Goal: Task Accomplishment & Management: Manage account settings

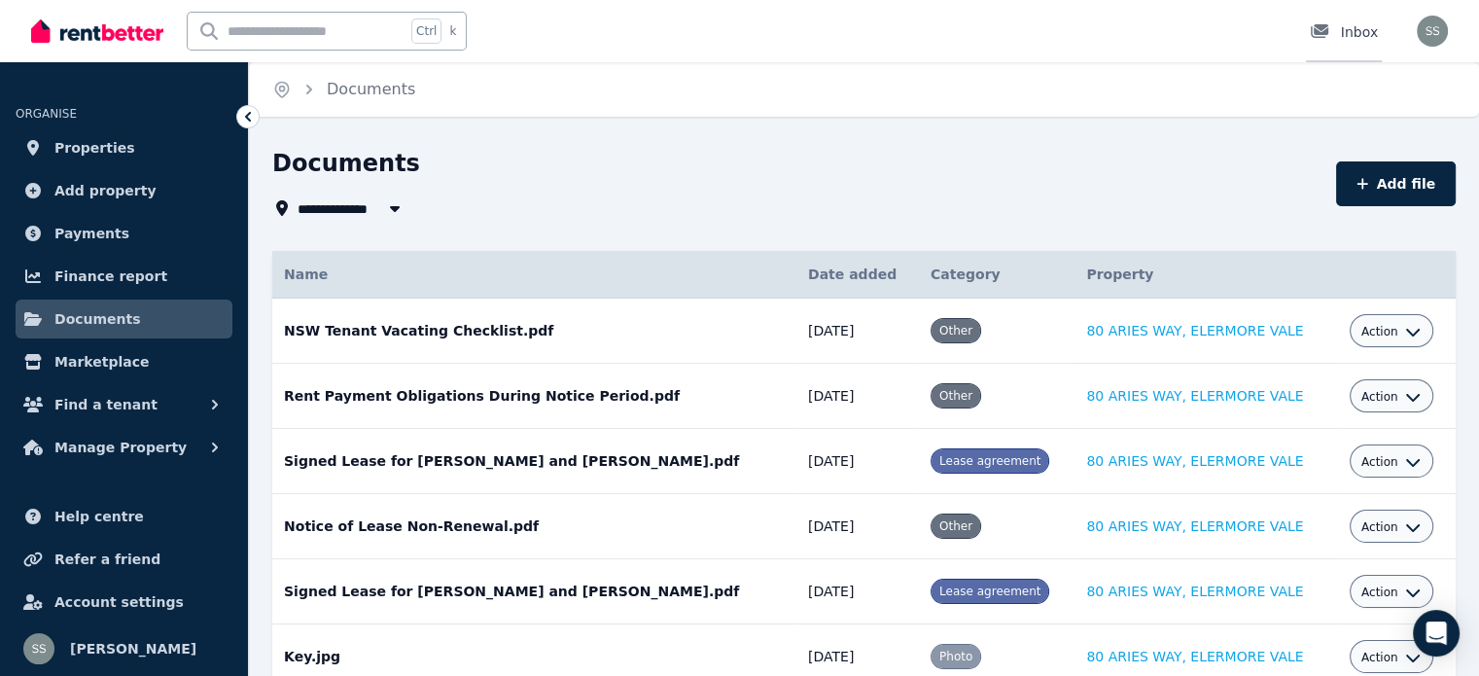
click at [1352, 31] on div "Inbox" at bounding box center [1344, 31] width 68 height 19
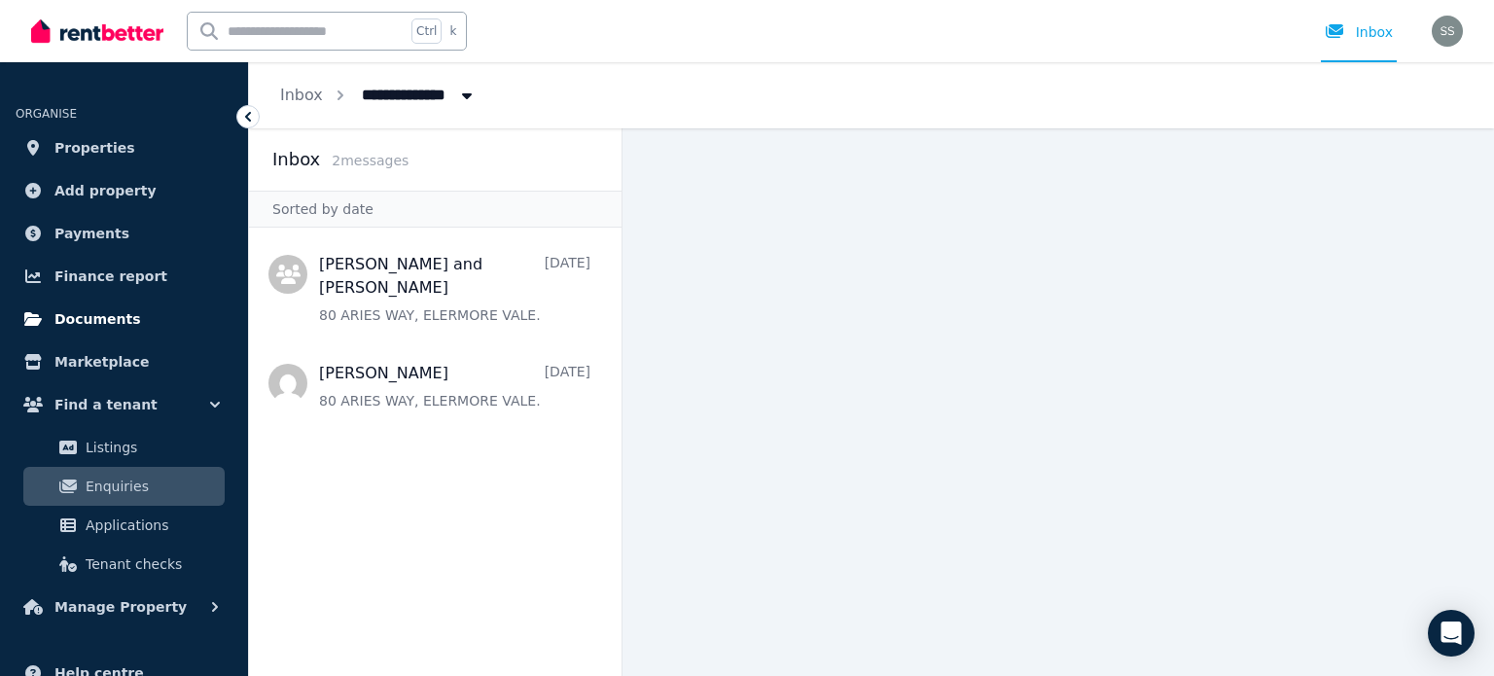
click at [99, 314] on span "Documents" at bounding box center [97, 318] width 87 height 23
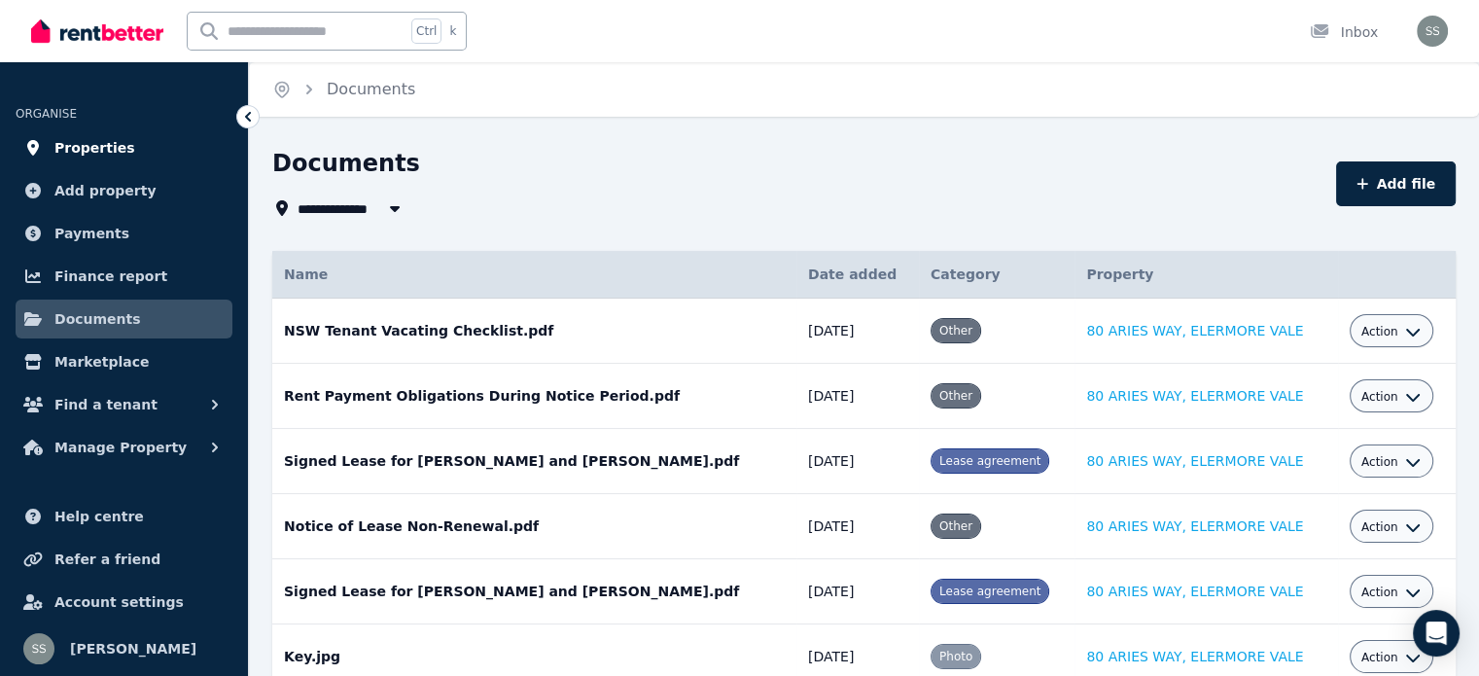
click at [99, 147] on span "Properties" at bounding box center [94, 147] width 81 height 23
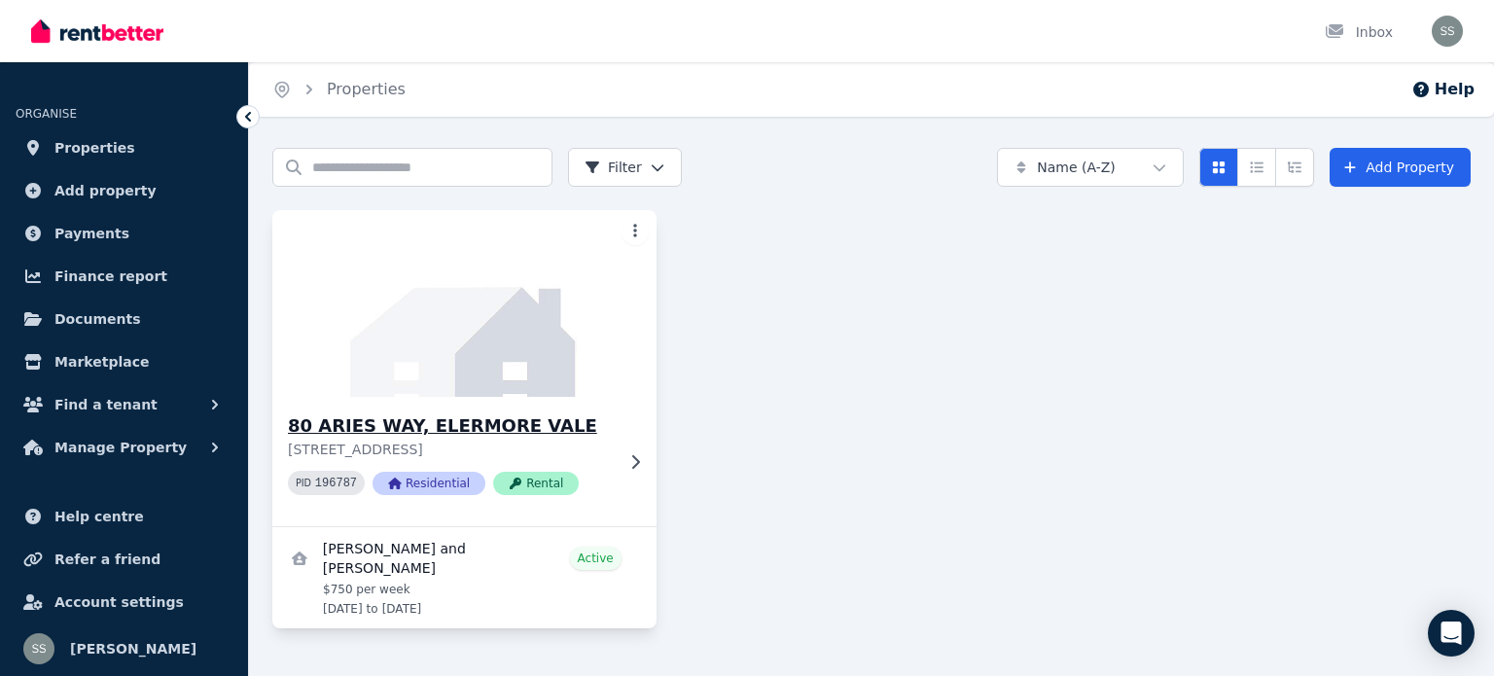
click at [469, 419] on h3 "80 ARIES WAY, ELERMORE VALE" at bounding box center [451, 425] width 326 height 27
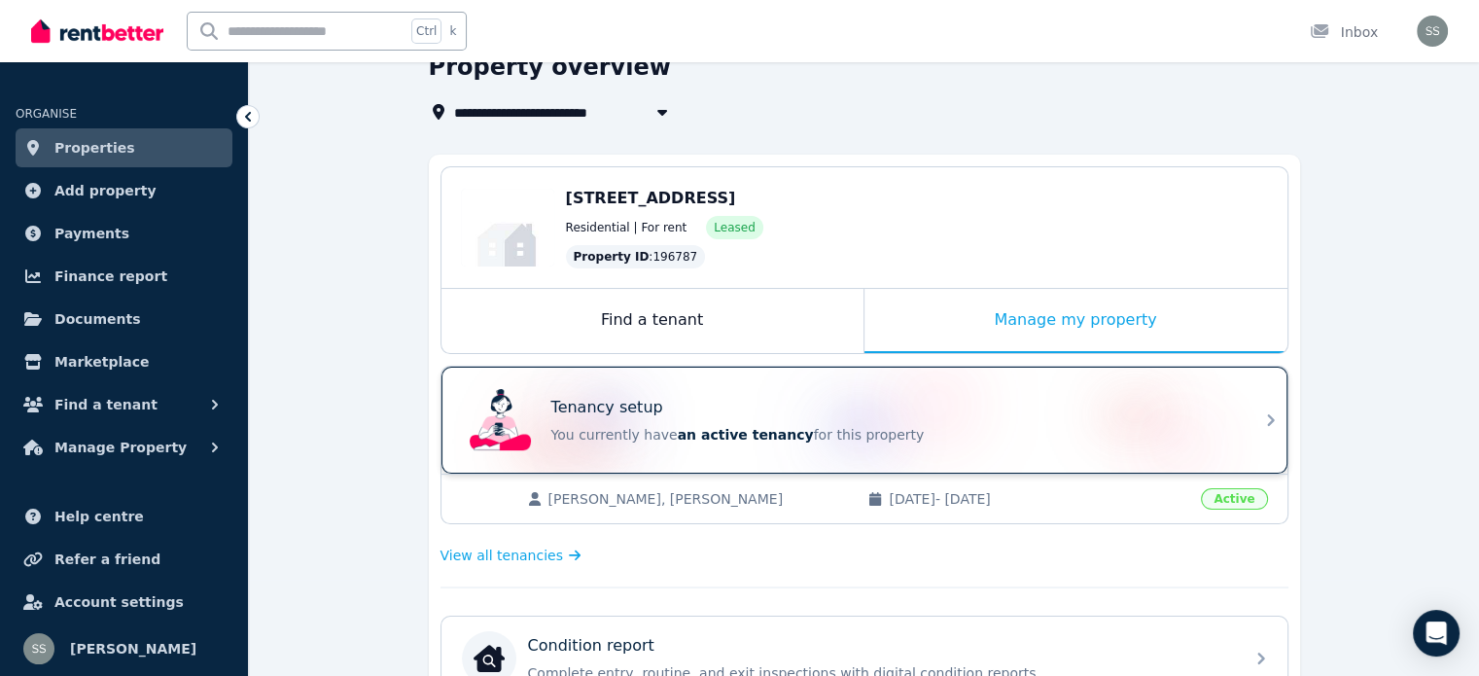
scroll to position [97, 0]
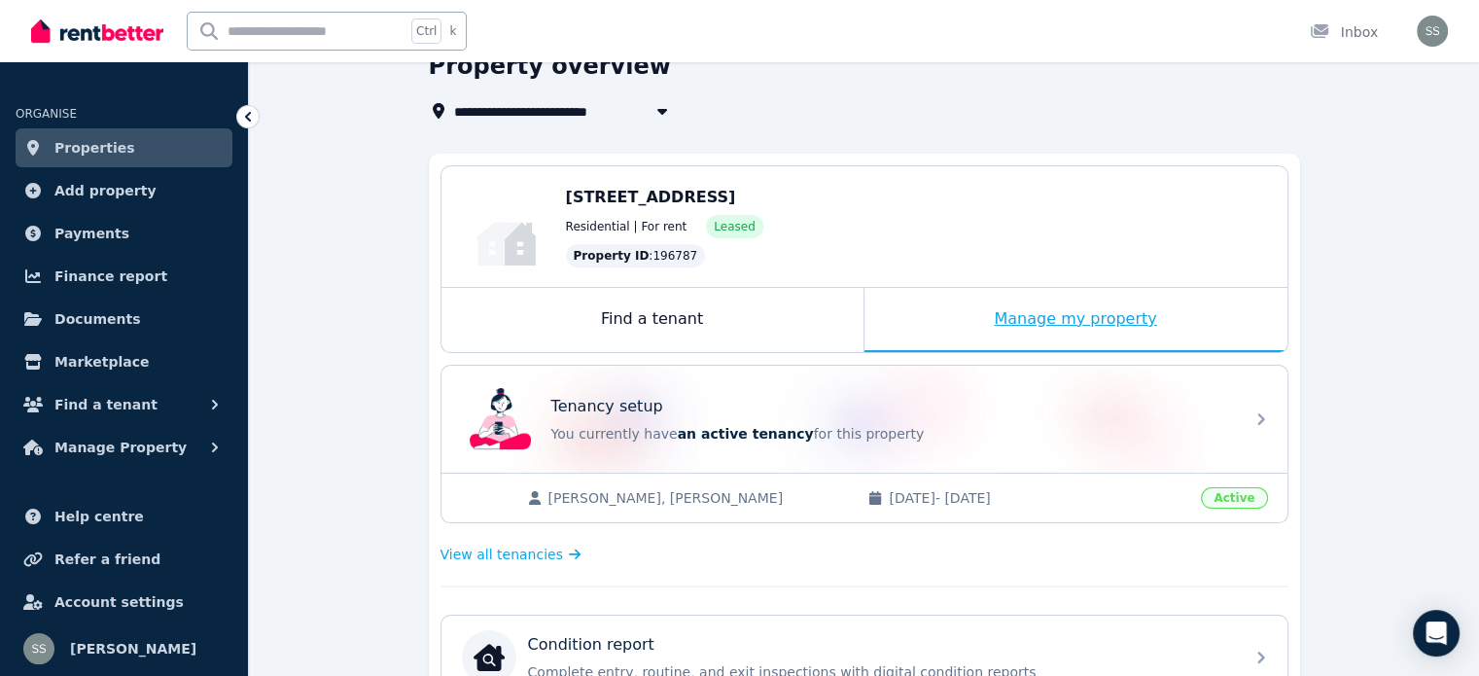
click at [1067, 320] on div "Manage my property" at bounding box center [1076, 320] width 423 height 64
click at [1052, 324] on div "Manage my property" at bounding box center [1076, 320] width 423 height 64
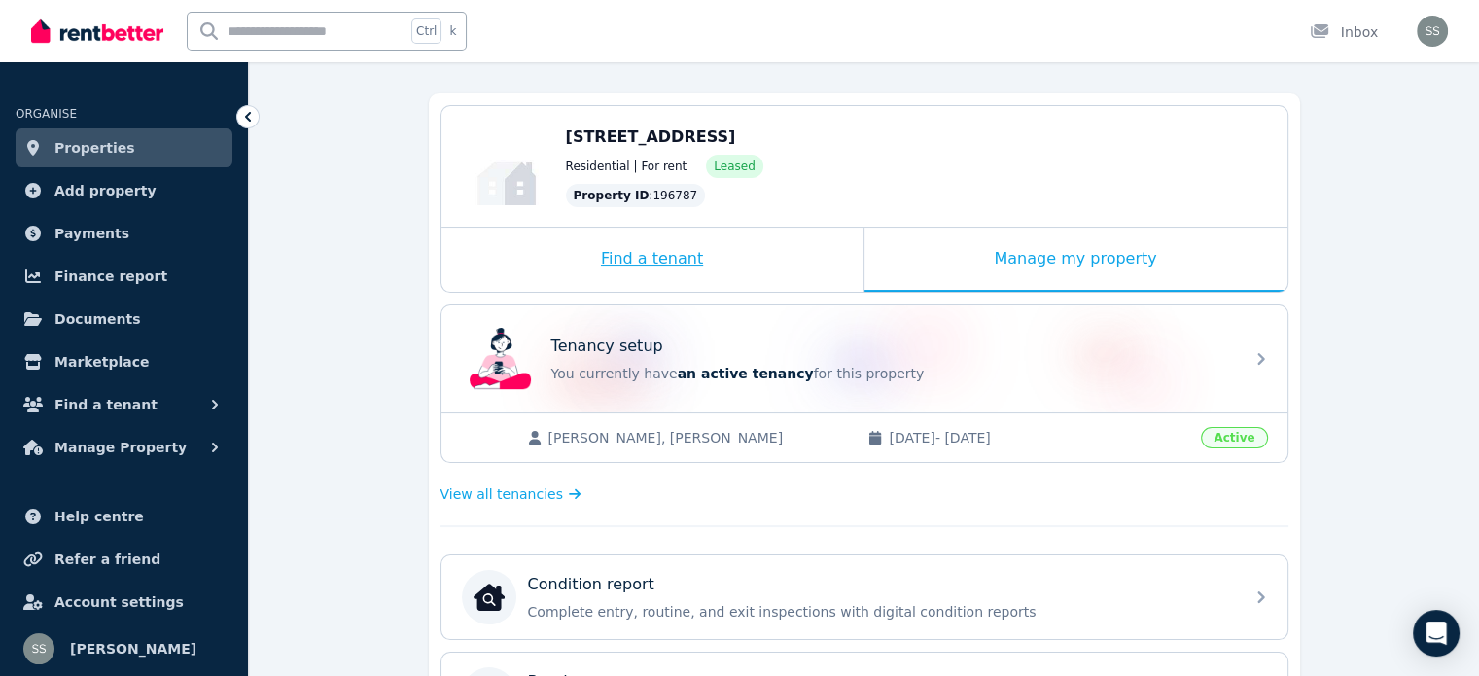
scroll to position [292, 0]
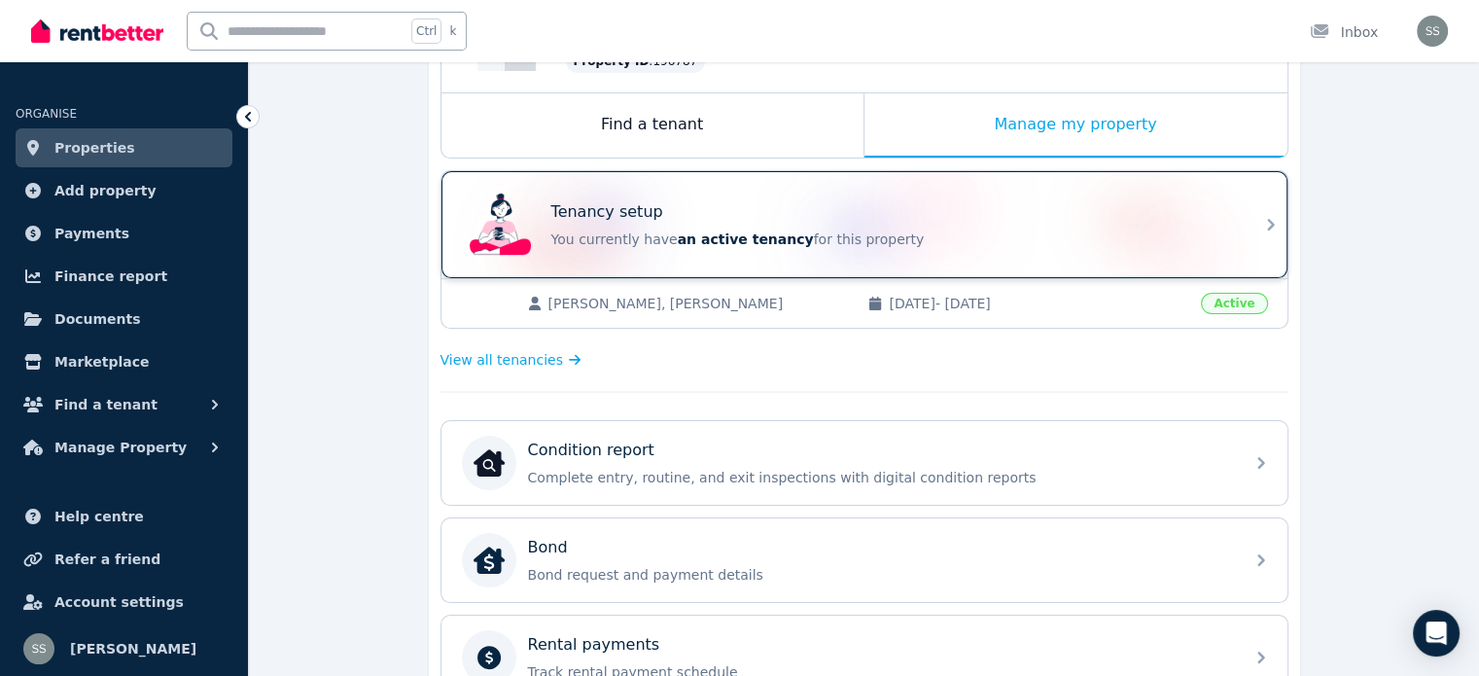
click at [1251, 236] on div "Tenancy setup You currently have an active tenancy for this property" at bounding box center [865, 224] width 846 height 107
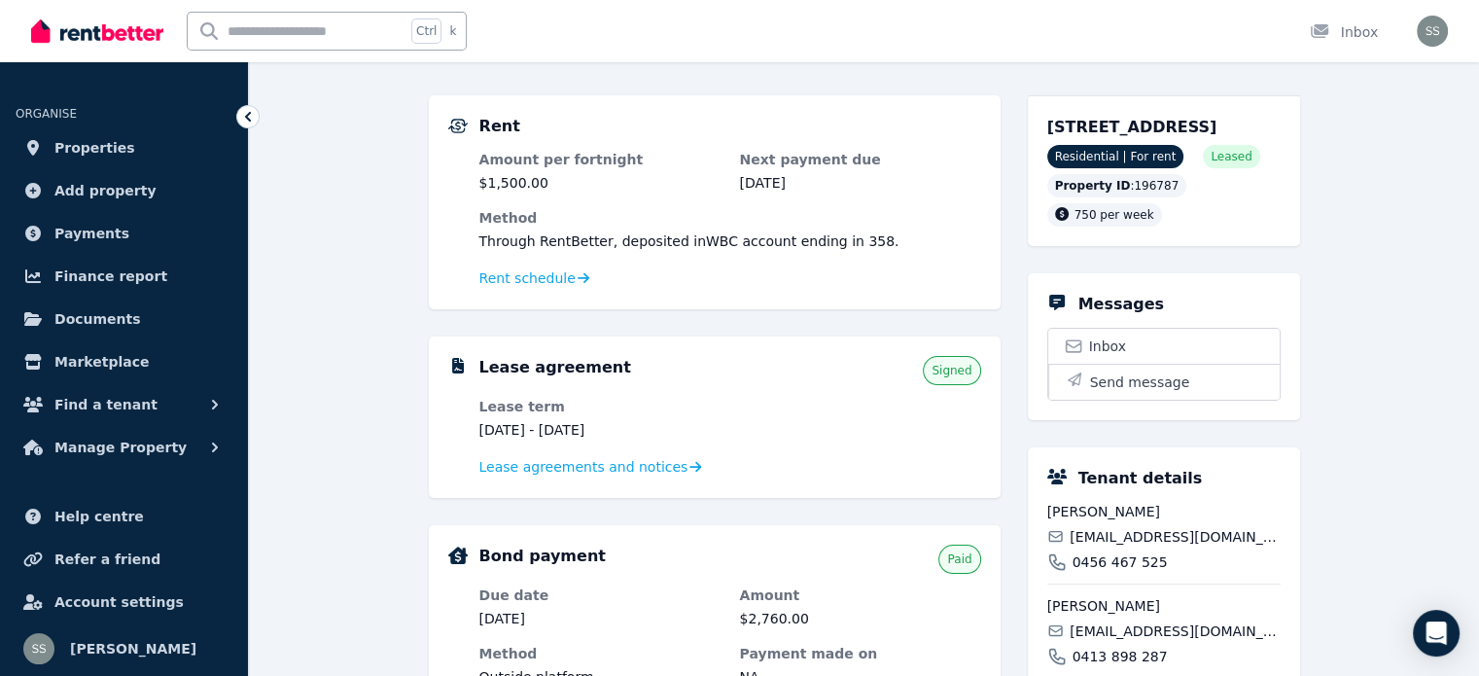
scroll to position [195, 0]
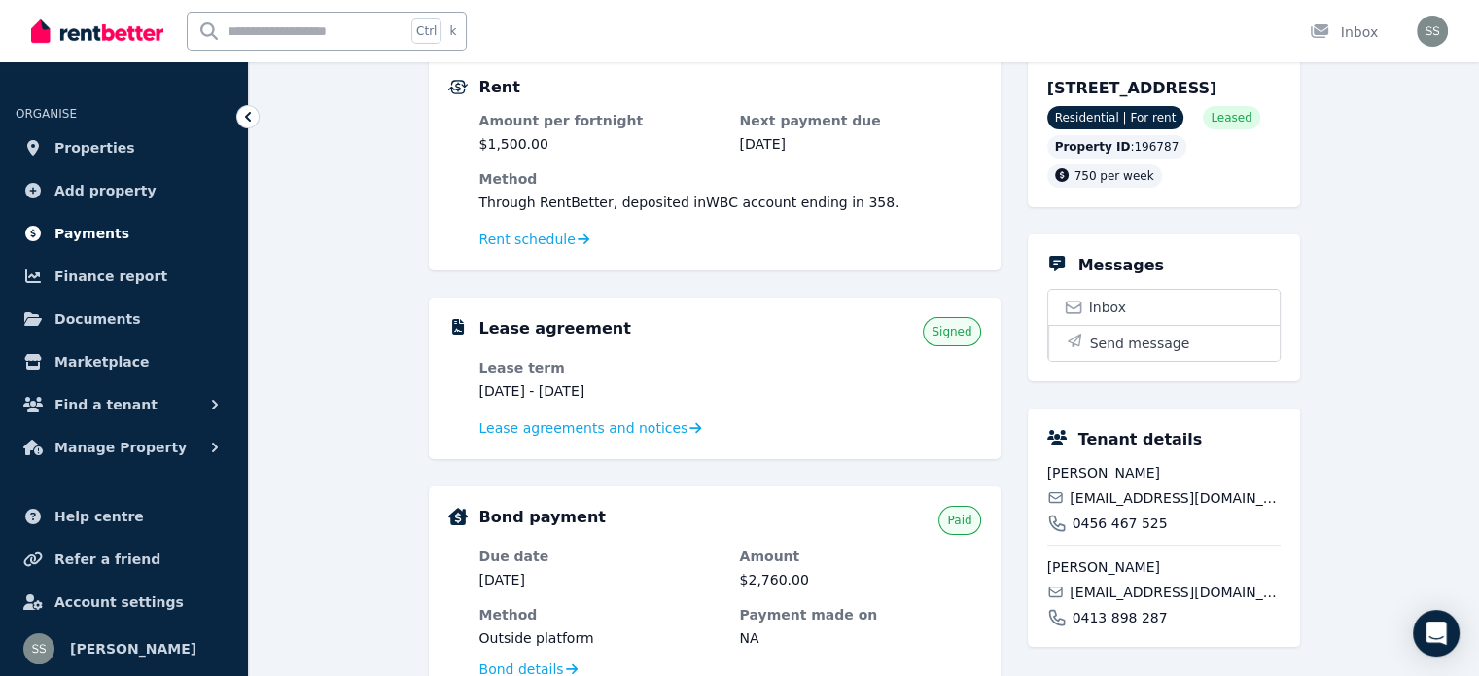
click at [104, 230] on span "Payments" at bounding box center [91, 233] width 75 height 23
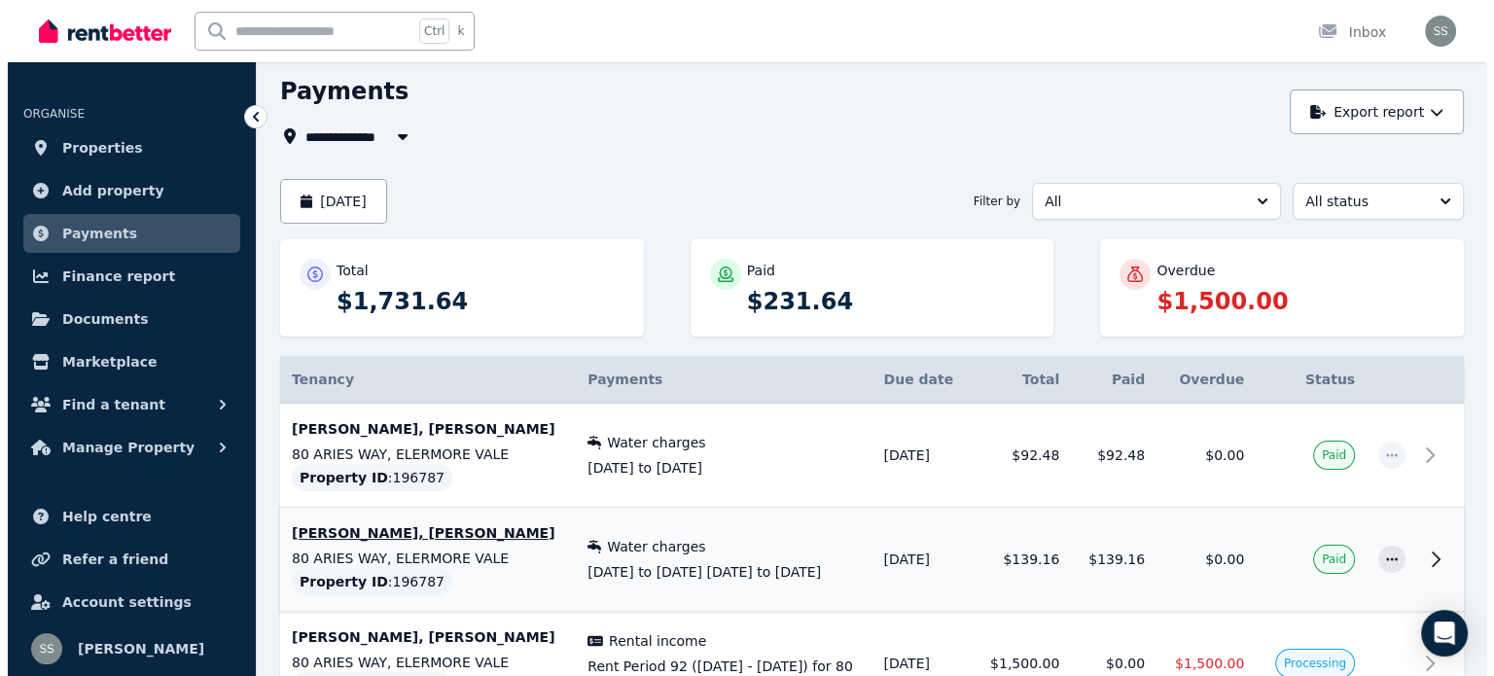
scroll to position [214, 0]
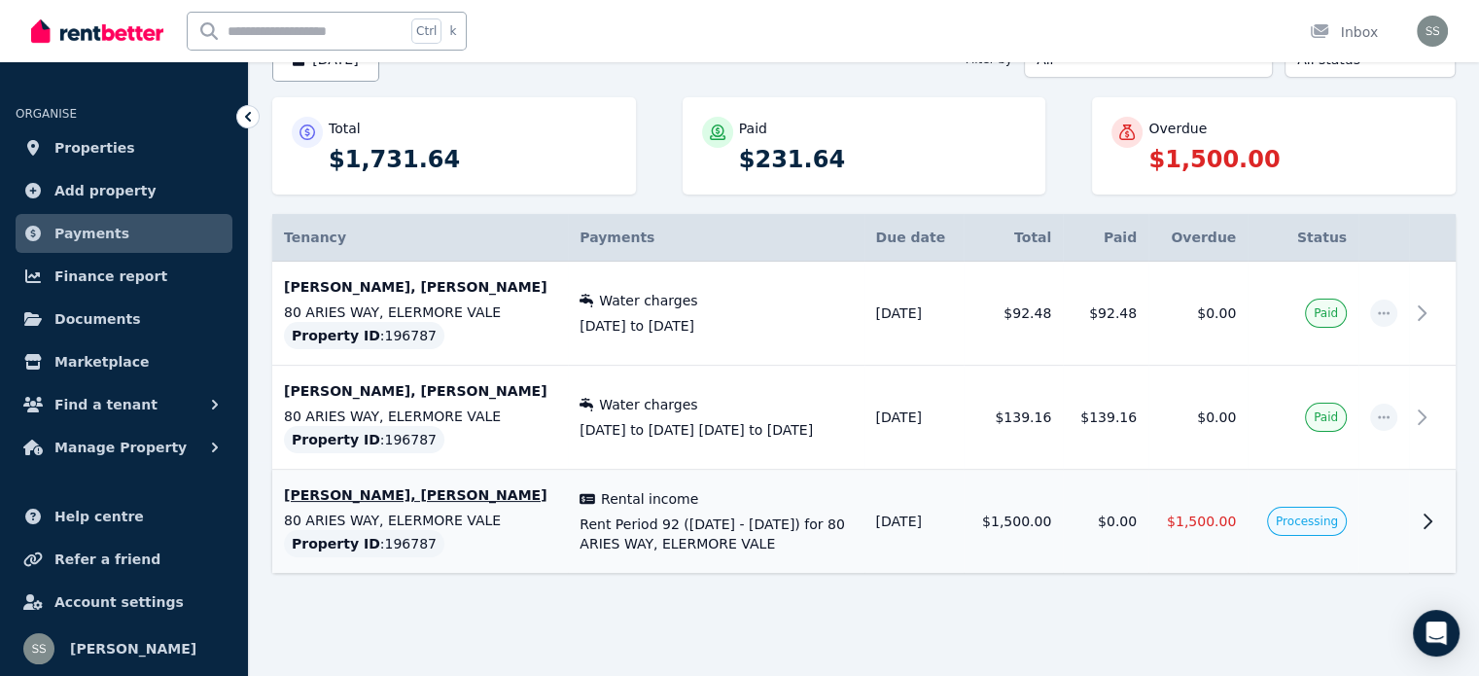
click at [1426, 510] on icon at bounding box center [1427, 521] width 23 height 23
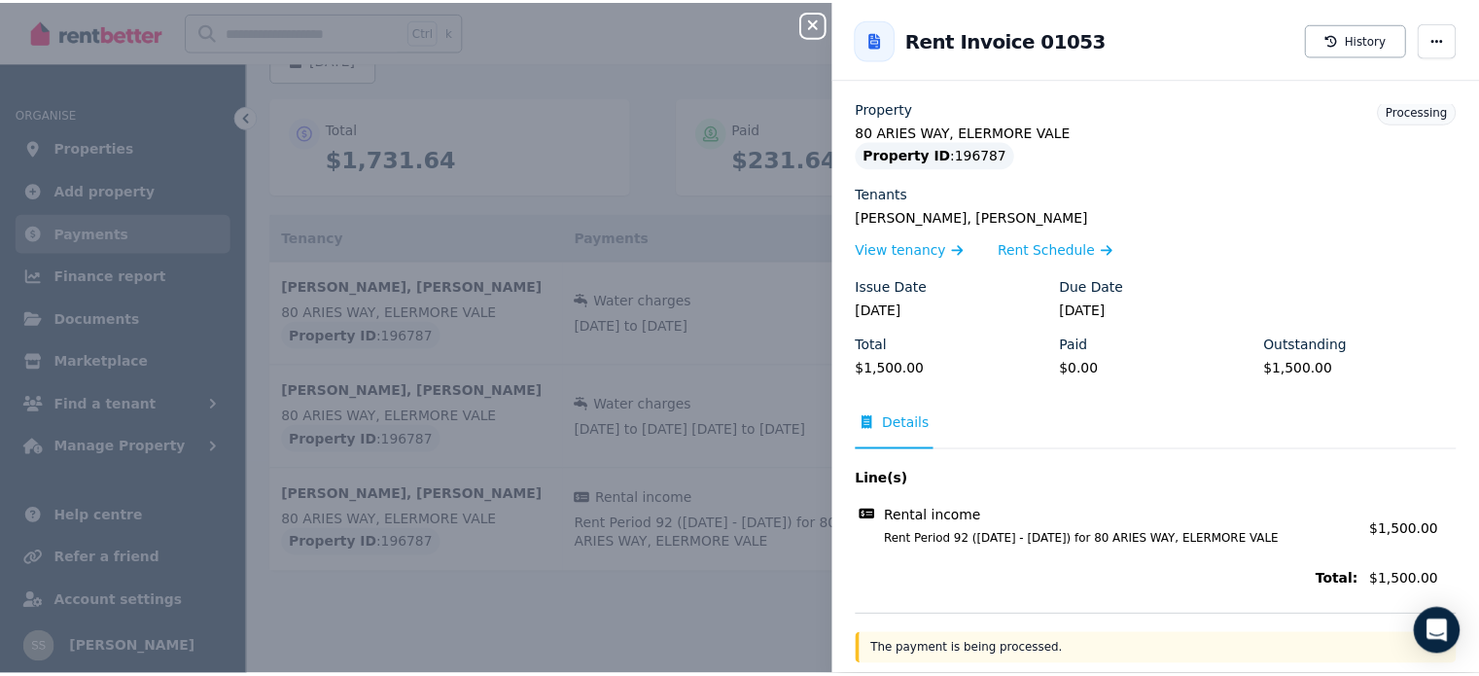
scroll to position [0, 0]
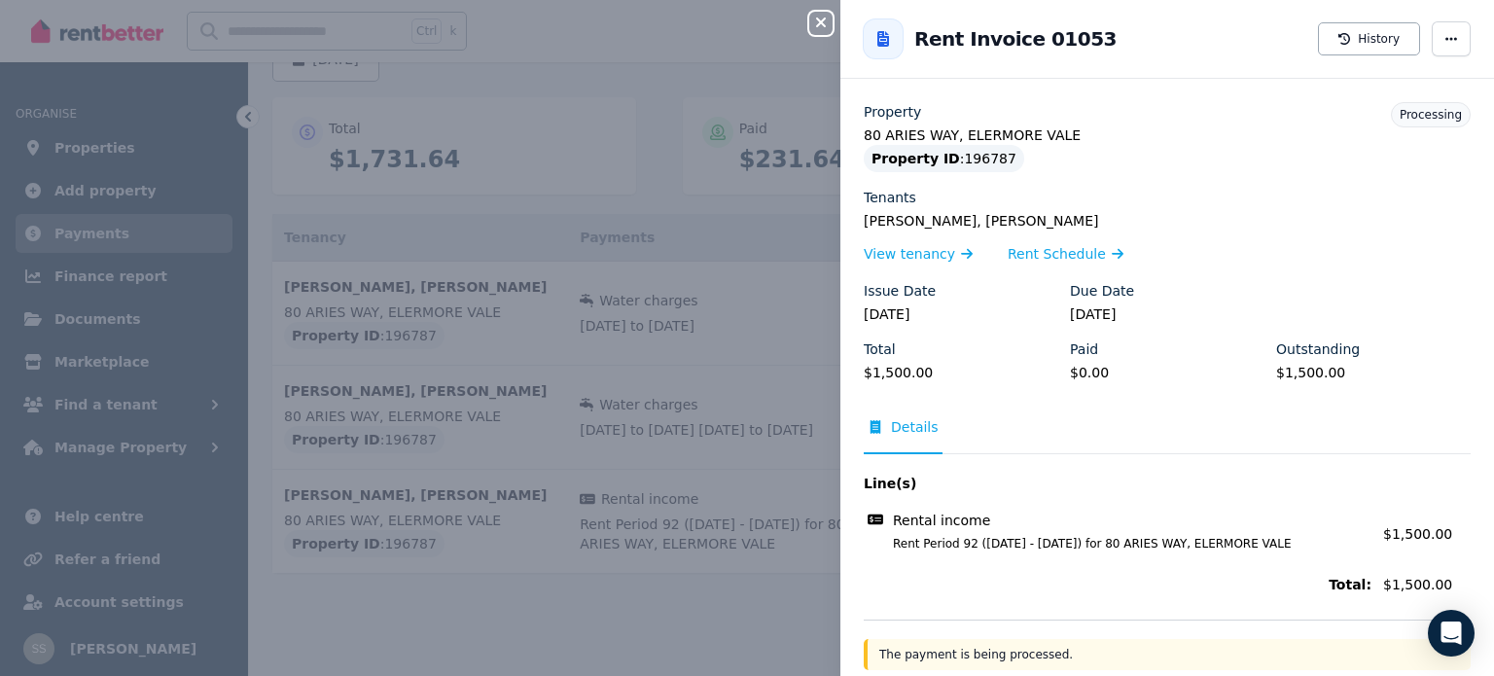
click at [719, 634] on div "Close panel Back to Rent Invoice 01053 History Property 80 ARIES WAY, ELERMORE …" at bounding box center [747, 338] width 1494 height 676
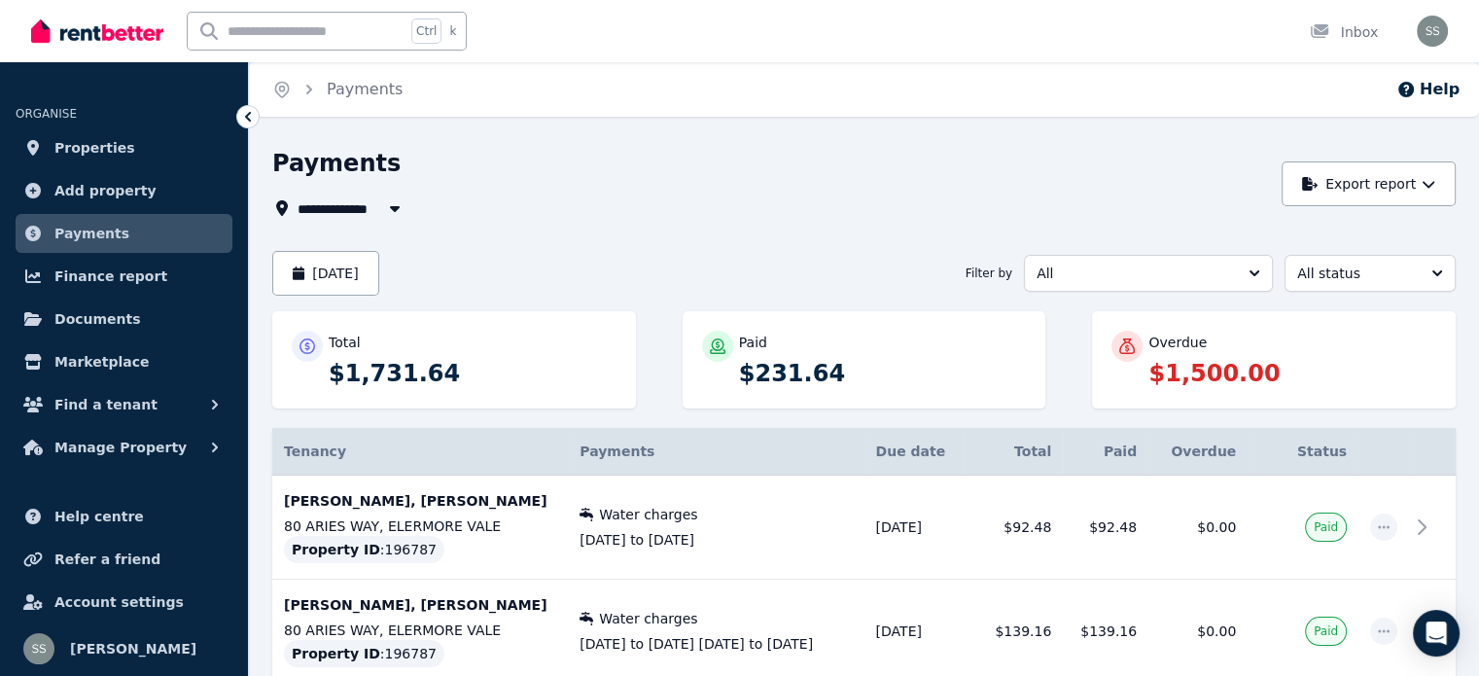
click at [350, 211] on span "All Properties" at bounding box center [360, 207] width 125 height 23
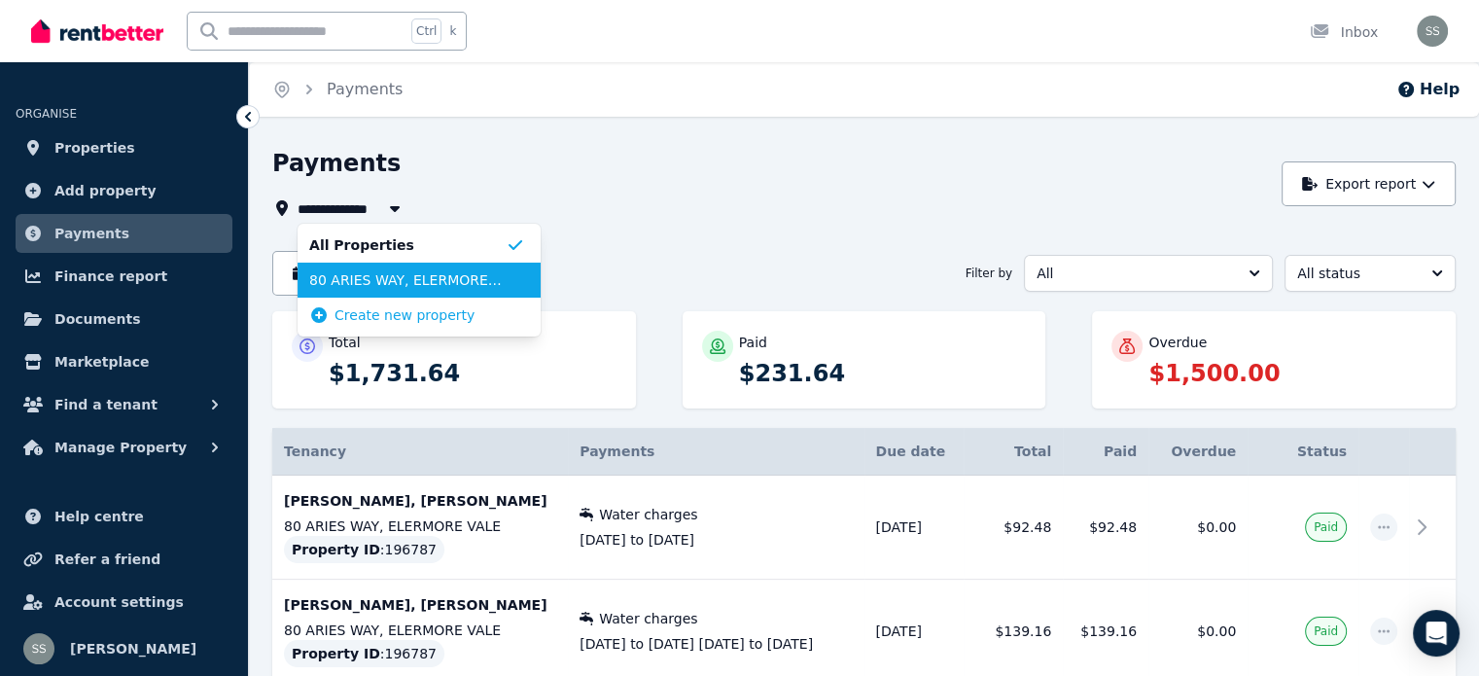
click at [366, 283] on span "80 ARIES WAY, ELERMORE VALE" at bounding box center [407, 279] width 196 height 19
type input "**********"
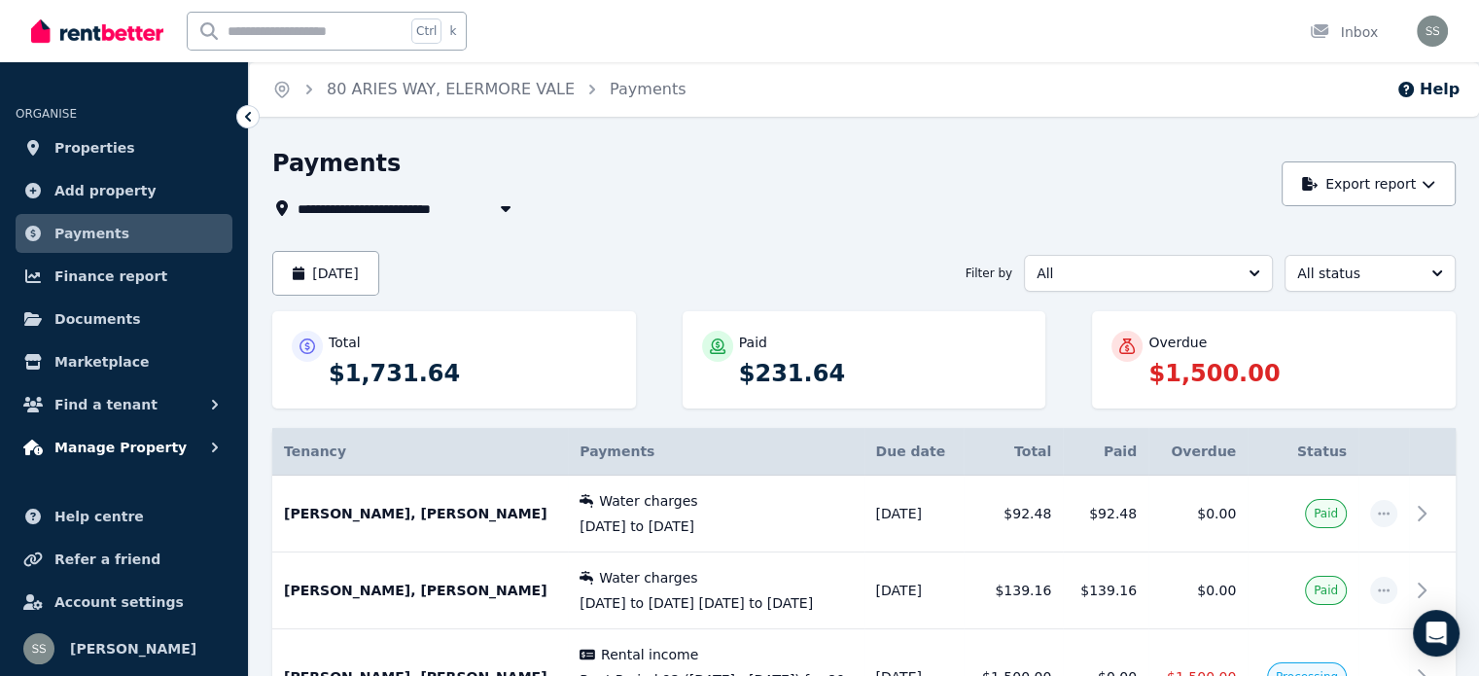
click at [90, 445] on span "Manage Property" at bounding box center [120, 447] width 132 height 23
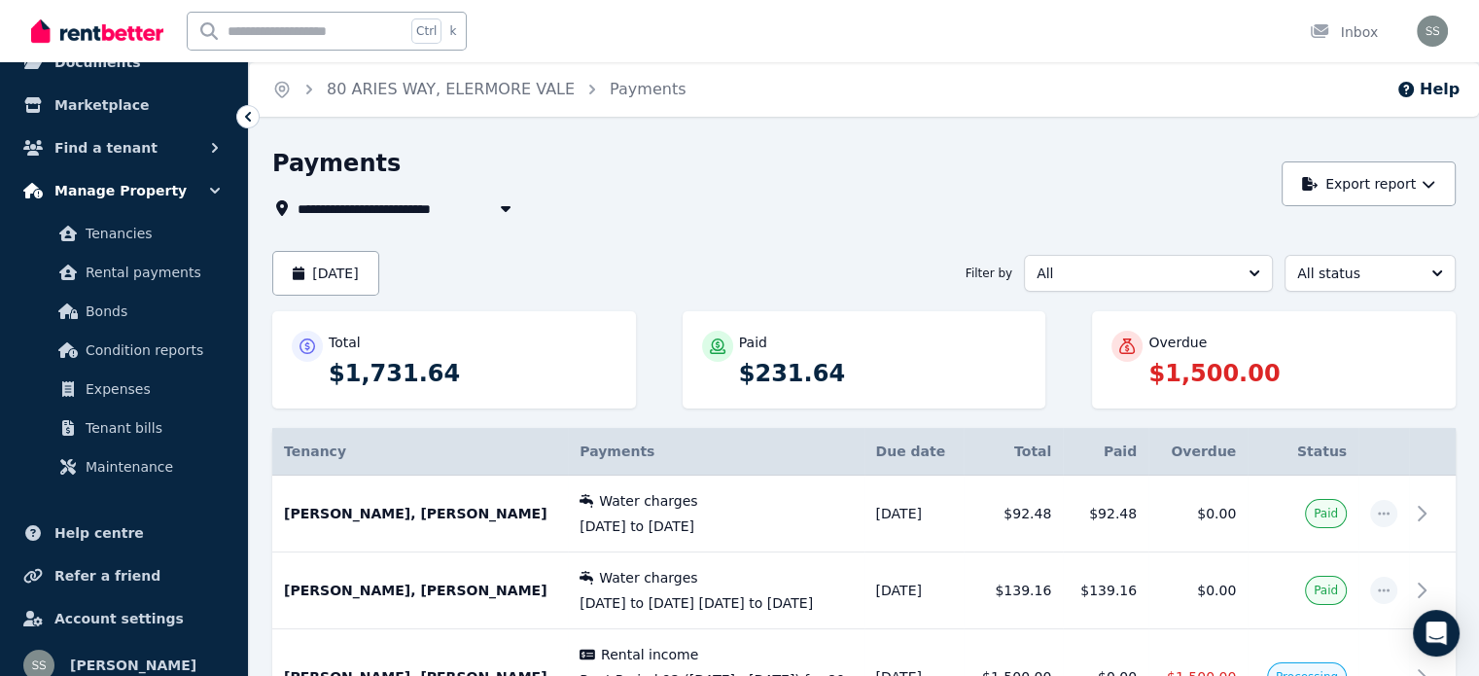
scroll to position [272, 0]
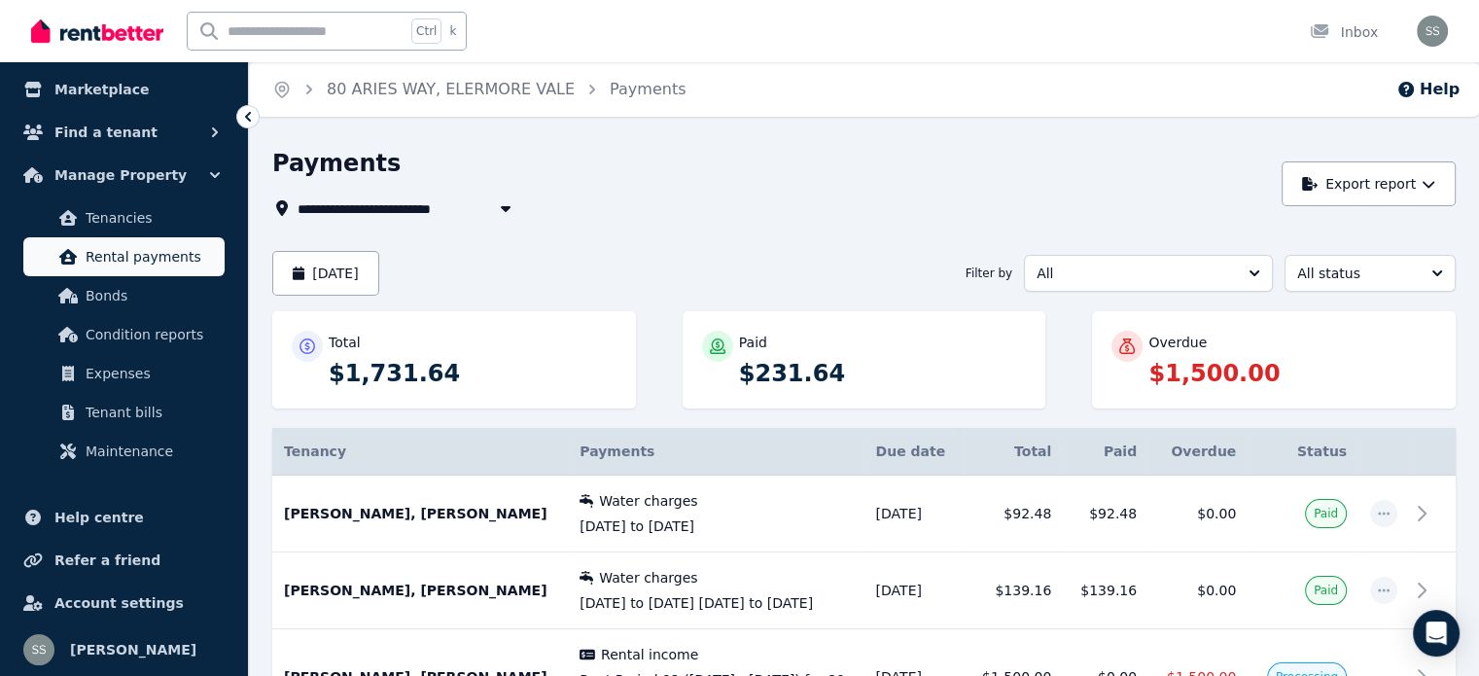
click at [170, 256] on span "Rental payments" at bounding box center [151, 256] width 131 height 23
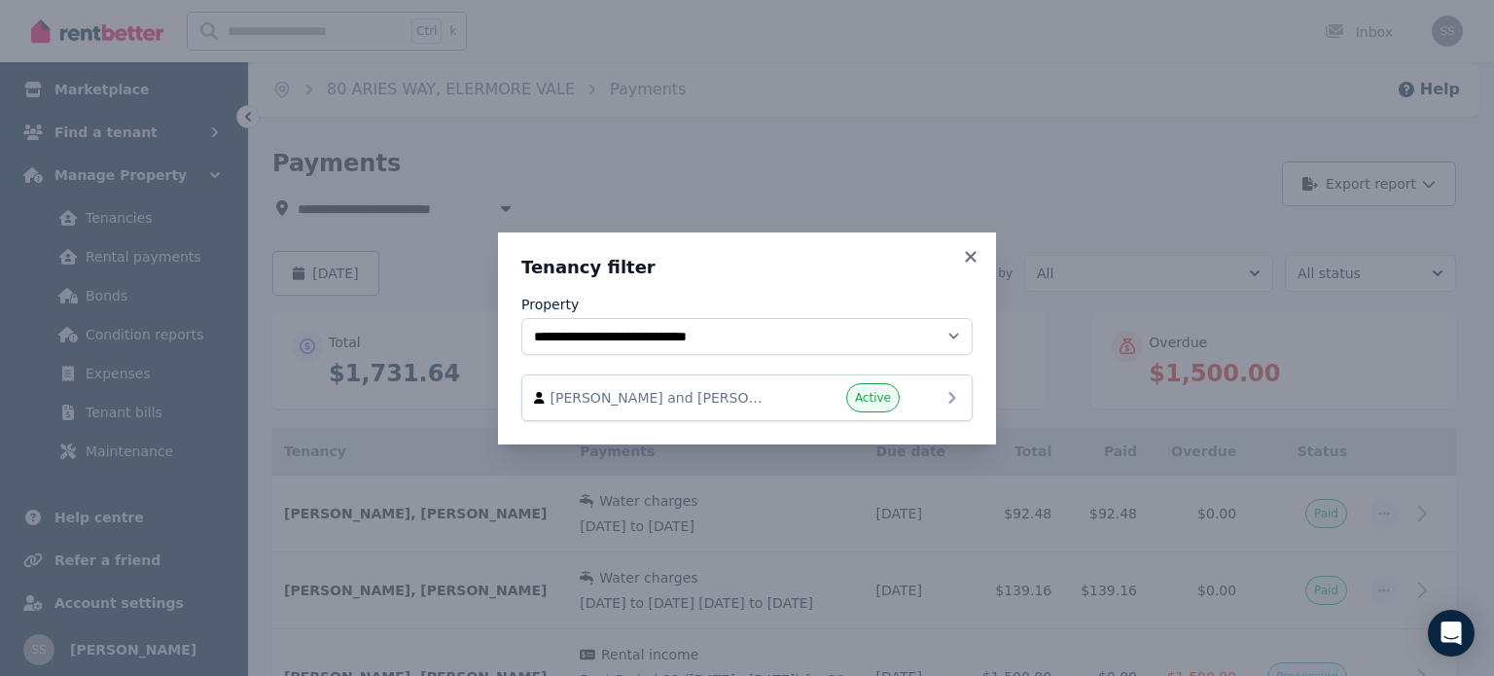
click at [956, 401] on icon at bounding box center [951, 397] width 23 height 23
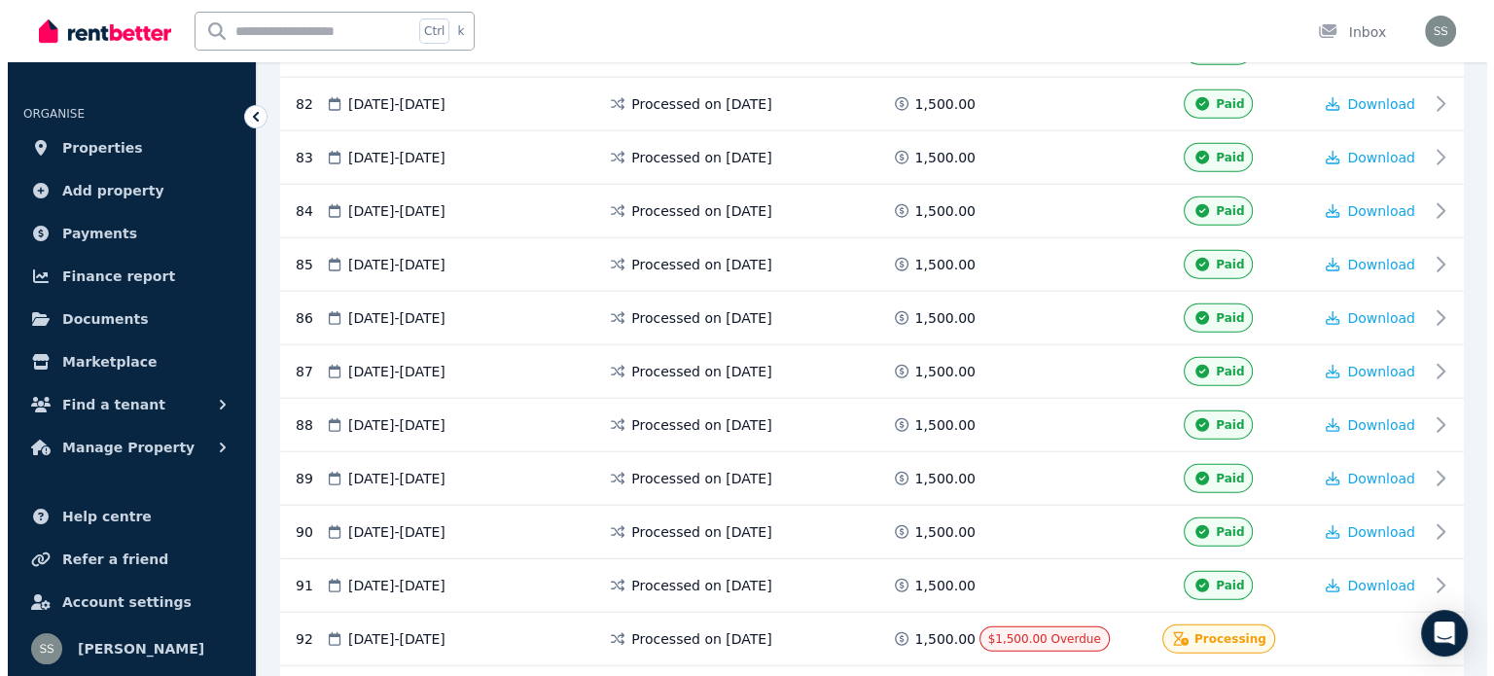
scroll to position [5031, 0]
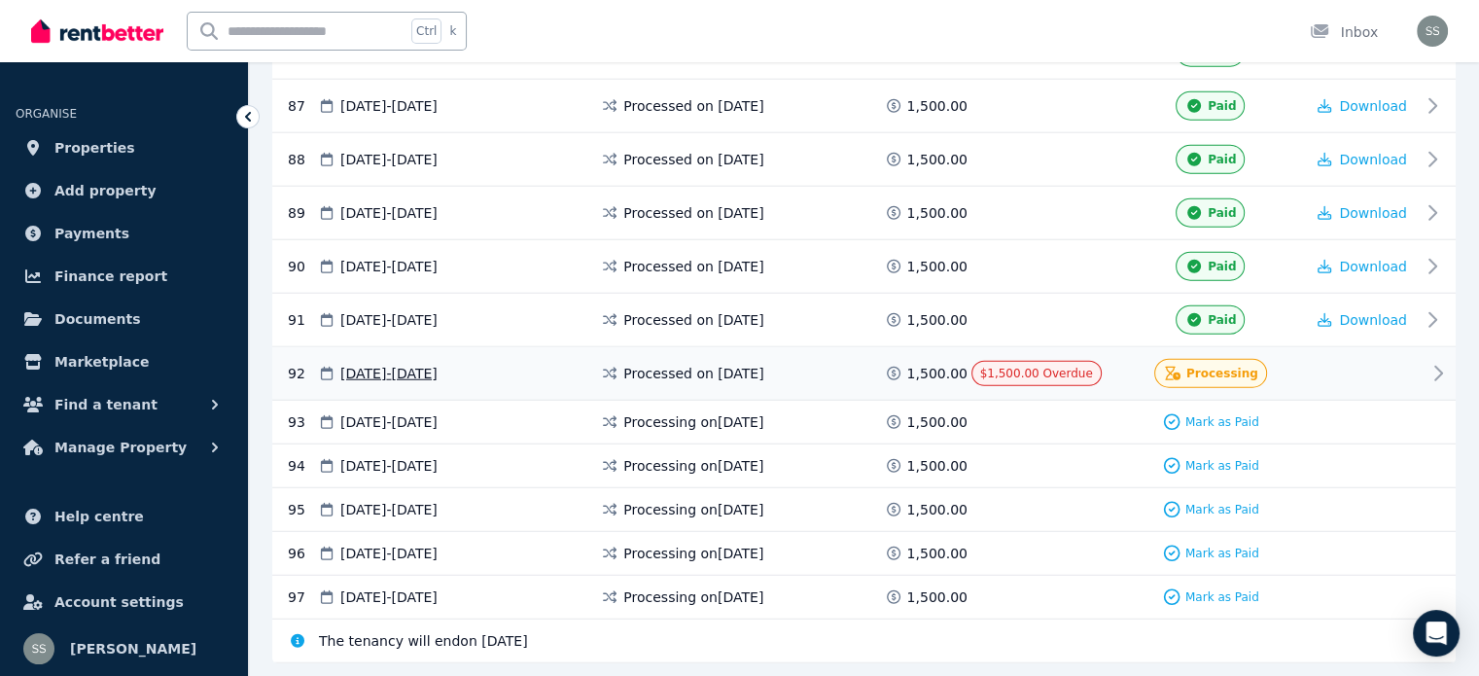
click at [1435, 362] on icon at bounding box center [1438, 373] width 23 height 23
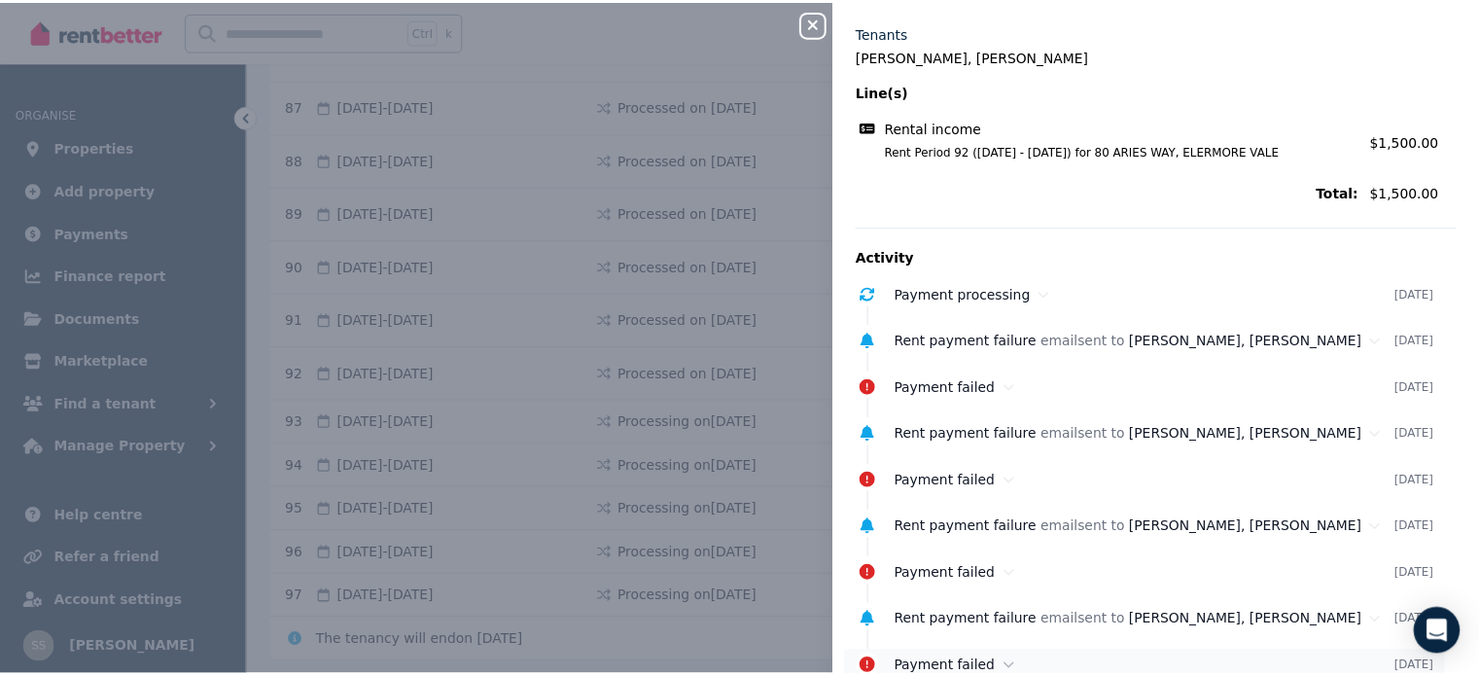
scroll to position [0, 0]
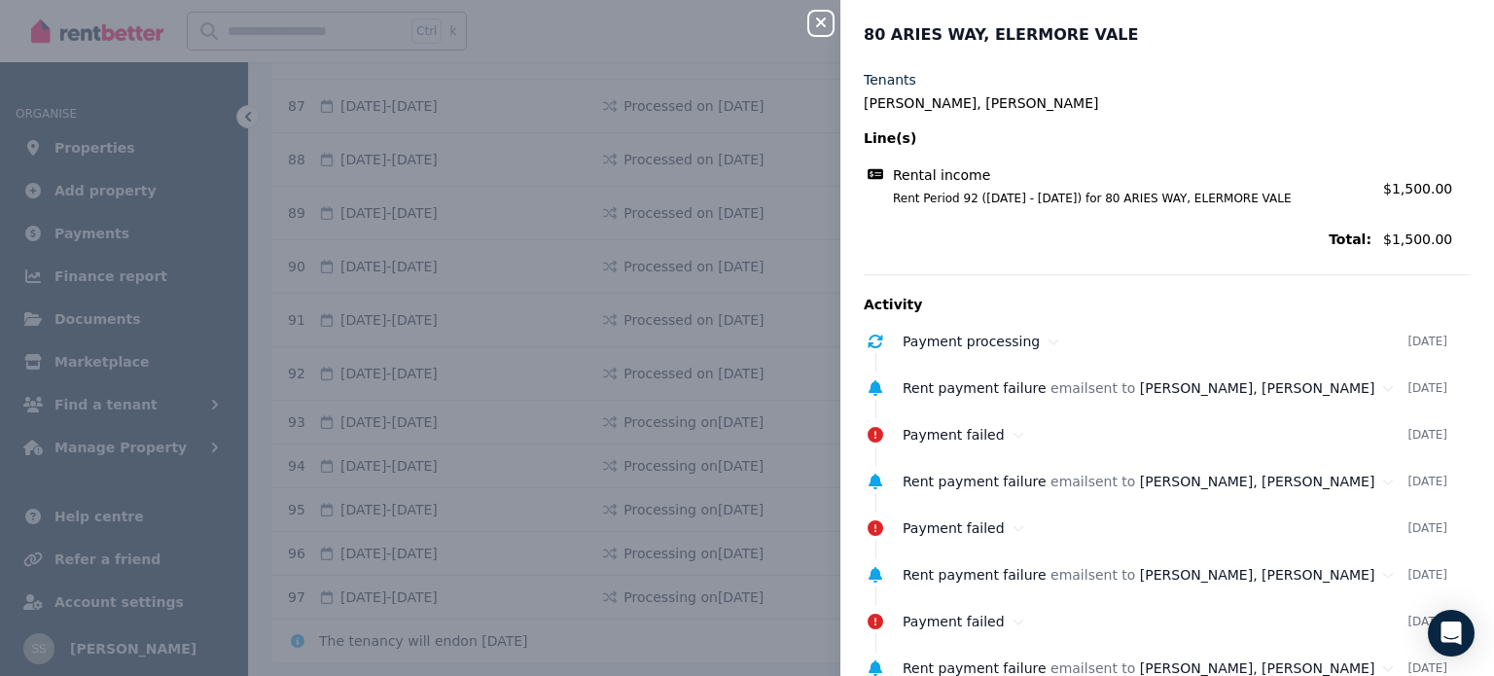
click at [817, 21] on icon "button" at bounding box center [821, 23] width 10 height 10
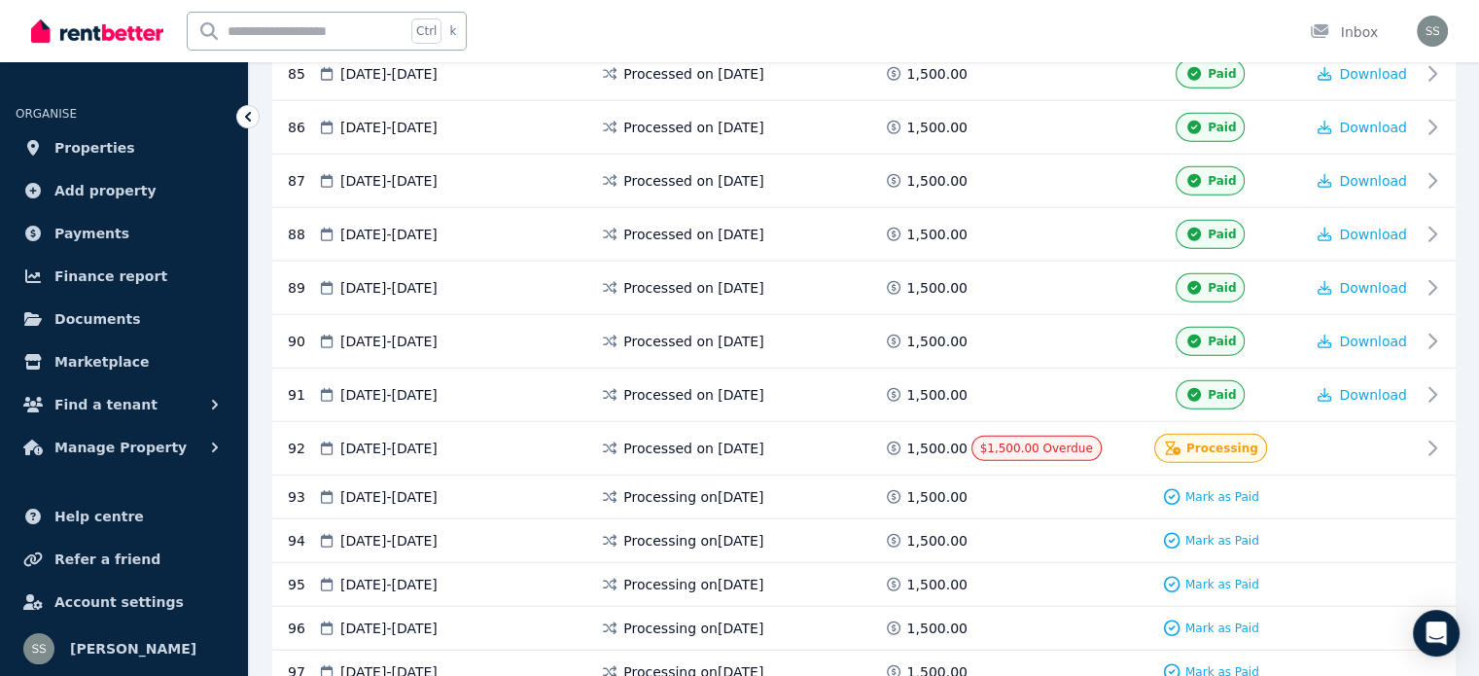
scroll to position [5031, 0]
